Goal: Download file/media

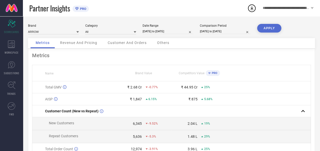
click at [167, 30] on input "[DATE] to [DATE]" at bounding box center [168, 31] width 51 height 5
select select "4"
select select "2025"
select select "5"
select select "2025"
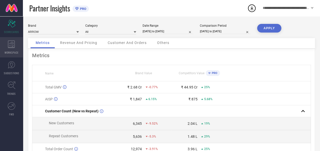
click at [14, 52] on span "WORKSPACE" at bounding box center [12, 53] width 14 height 4
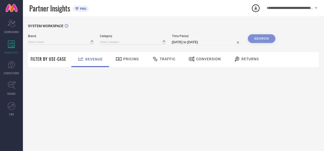
type input "AEROPOSTALE"
type input "All"
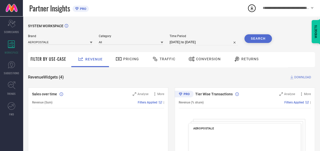
click at [64, 40] on div "AEROPOSTALE" at bounding box center [60, 41] width 64 height 5
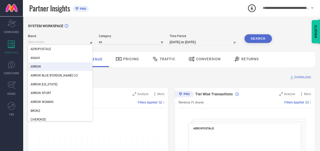
click at [55, 66] on div "ARROW" at bounding box center [60, 66] width 64 height 9
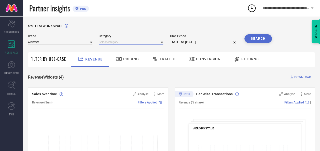
click at [129, 41] on input at bounding box center [131, 41] width 64 height 5
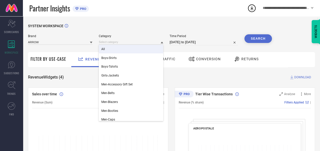
click at [125, 50] on div "All" at bounding box center [131, 49] width 64 height 9
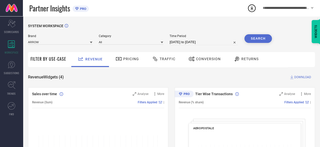
click at [182, 43] on input "[DATE] to [DATE]" at bounding box center [203, 42] width 68 height 6
select select "6"
select select "2025"
select select "7"
select select "2025"
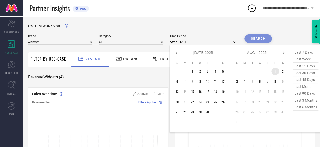
click at [274, 72] on td "1" at bounding box center [275, 72] width 8 height 8
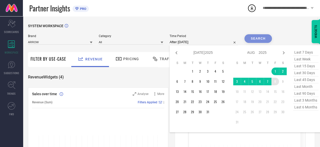
type input "[DATE] to [DATE]"
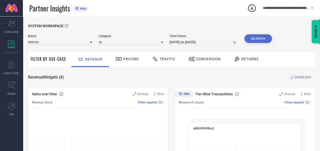
click at [175, 43] on input "[DATE] to [DATE]" at bounding box center [203, 42] width 68 height 6
select select "7"
select select "2025"
select select "8"
select select "2025"
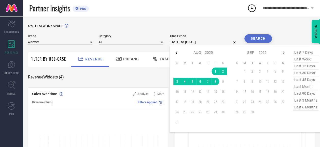
click at [179, 52] on icon at bounding box center [176, 53] width 6 height 6
select select "6"
select select "2025"
select select "7"
select select "2025"
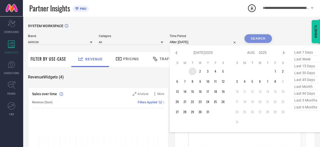
click at [193, 72] on td "1" at bounding box center [193, 72] width 8 height 8
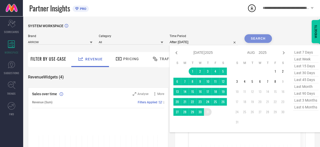
type input "[DATE] to [DATE]"
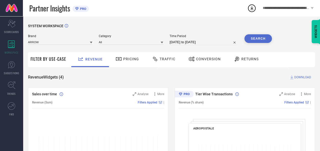
click at [255, 38] on button "Search" at bounding box center [257, 38] width 27 height 9
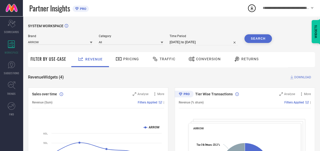
click at [172, 61] on div "Traffic" at bounding box center [164, 59] width 26 height 9
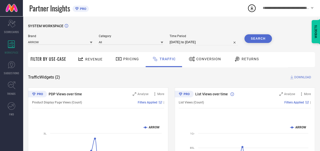
click at [300, 76] on span "DOWNLOAD" at bounding box center [302, 77] width 17 height 5
click at [252, 8] on icon at bounding box center [251, 8] width 3 height 4
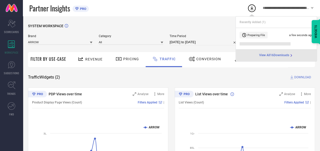
click at [267, 56] on span "View All 16 Downloads" at bounding box center [274, 55] width 30 height 4
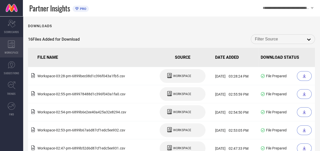
click at [12, 50] on div "WORKSPACE" at bounding box center [11, 47] width 23 height 20
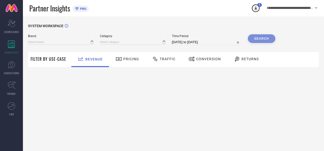
type input "AEROPOSTALE"
type input "All"
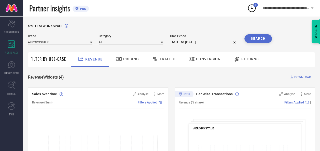
click at [160, 54] on div "Traffic" at bounding box center [164, 59] width 36 height 15
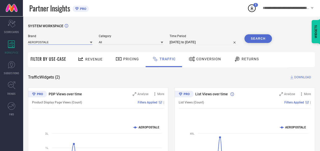
click at [62, 43] on input at bounding box center [60, 41] width 64 height 5
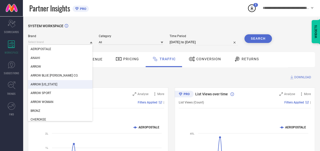
click at [60, 84] on div "ARROW [US_STATE]" at bounding box center [60, 84] width 64 height 9
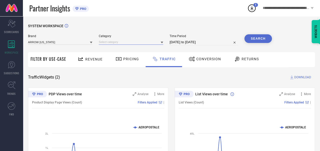
click at [138, 42] on input at bounding box center [131, 41] width 64 height 5
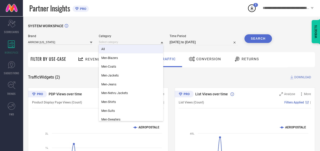
click at [132, 50] on div "All" at bounding box center [131, 49] width 64 height 9
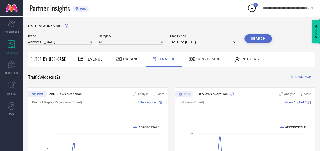
click at [178, 42] on input "[DATE] to [DATE]" at bounding box center [203, 42] width 68 height 6
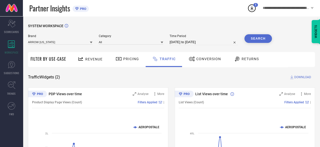
select select "6"
select select "2025"
select select "7"
select select "2025"
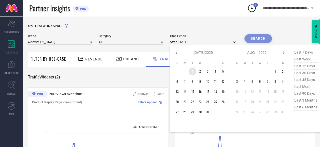
click at [192, 70] on td "1" at bounding box center [193, 72] width 8 height 8
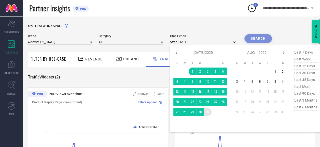
type input "[DATE] to [DATE]"
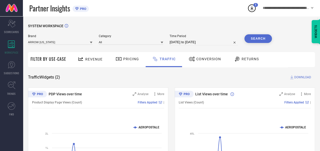
click at [255, 39] on button "Search" at bounding box center [257, 38] width 27 height 9
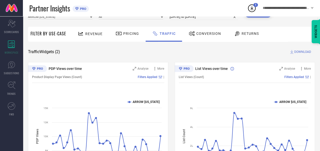
click at [302, 51] on span "DOWNLOAD" at bounding box center [302, 51] width 17 height 5
click at [162, 53] on div "Traffic Widgets ( 2 ) DOWNLOAD" at bounding box center [171, 51] width 287 height 5
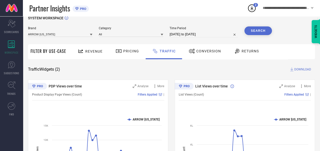
scroll to position [0, 0]
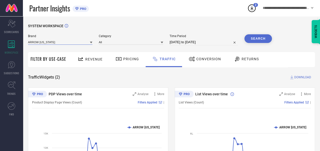
click at [66, 43] on input at bounding box center [60, 41] width 64 height 5
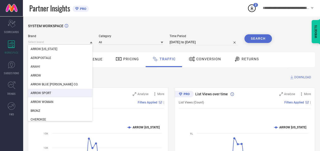
click at [57, 92] on div "ARROW SPORT" at bounding box center [60, 93] width 64 height 9
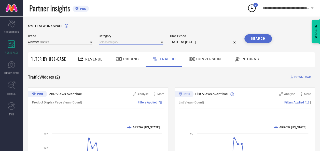
click at [138, 41] on input at bounding box center [131, 41] width 64 height 5
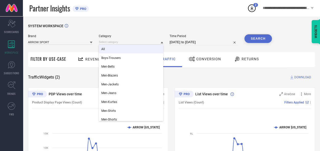
click at [131, 51] on div "All" at bounding box center [131, 49] width 64 height 9
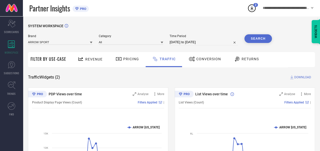
click at [261, 37] on button "Search" at bounding box center [257, 38] width 27 height 9
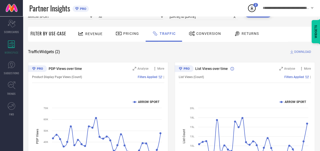
click at [301, 52] on span "DOWNLOAD" at bounding box center [302, 51] width 17 height 5
